Goal: Register for event/course

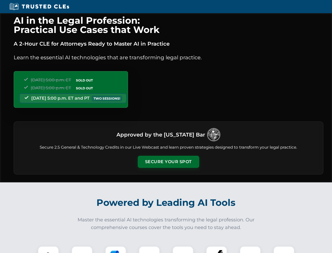
click at [168, 162] on button "Secure Your Spot" at bounding box center [169, 162] width 62 height 12
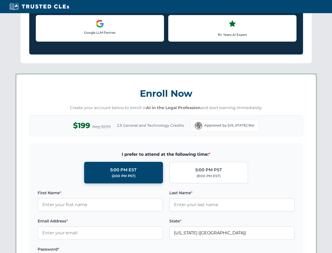
click at [82, 249] on div "AI in the Legal Profession: Practical Use Cases that Work A 2-Hour CLE for Atto…" at bounding box center [166, 246] width 332 height 1231
click at [116, 249] on label "Password *" at bounding box center [101, 249] width 126 height 6
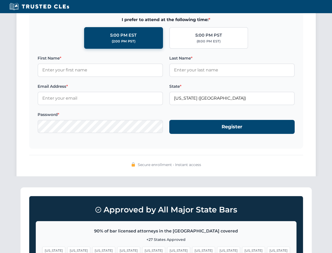
click at [242, 249] on span "[US_STATE]" at bounding box center [253, 250] width 23 height 8
